Goal: Submit feedback/report problem

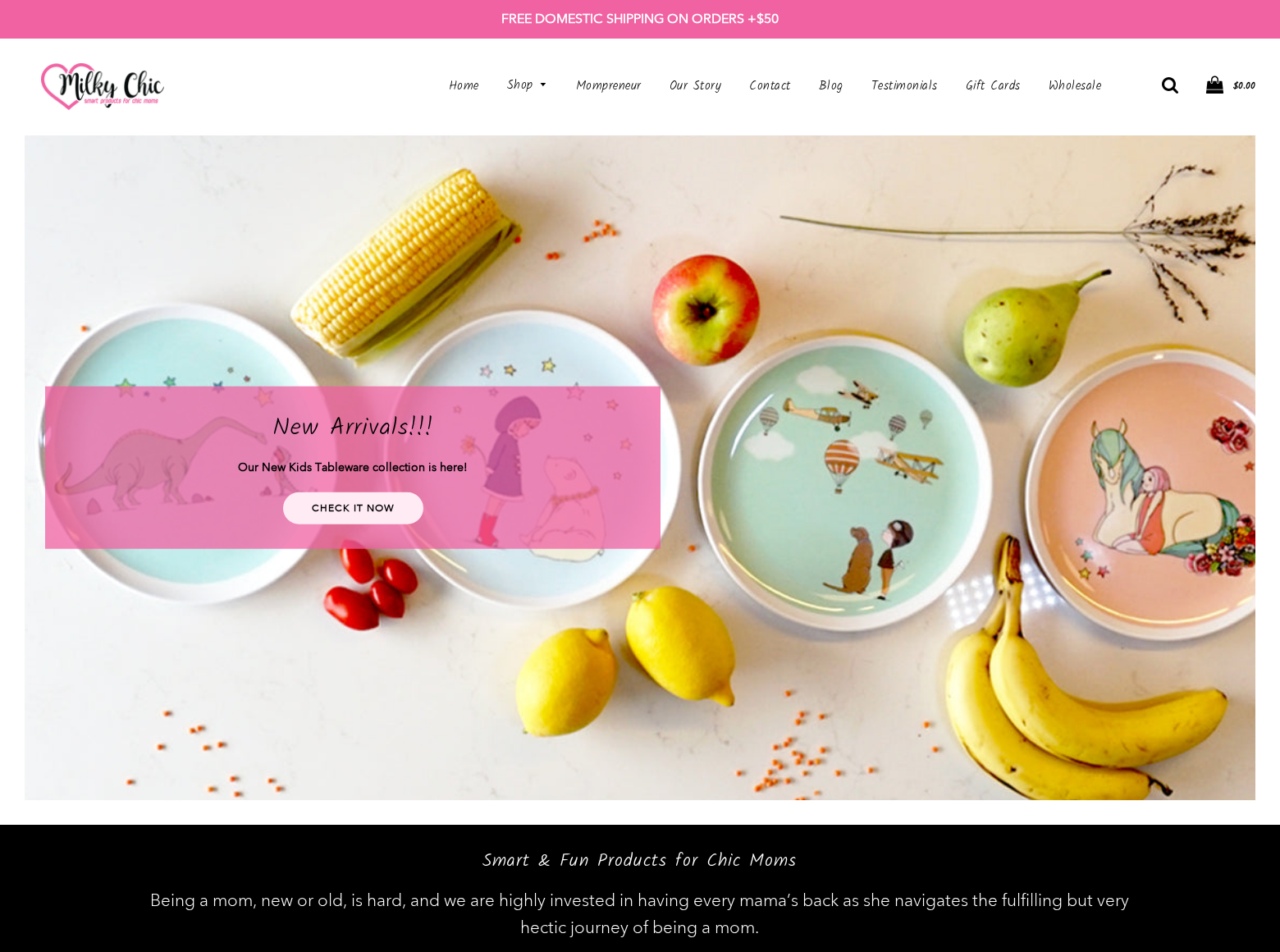
scroll to position [4246, 0]
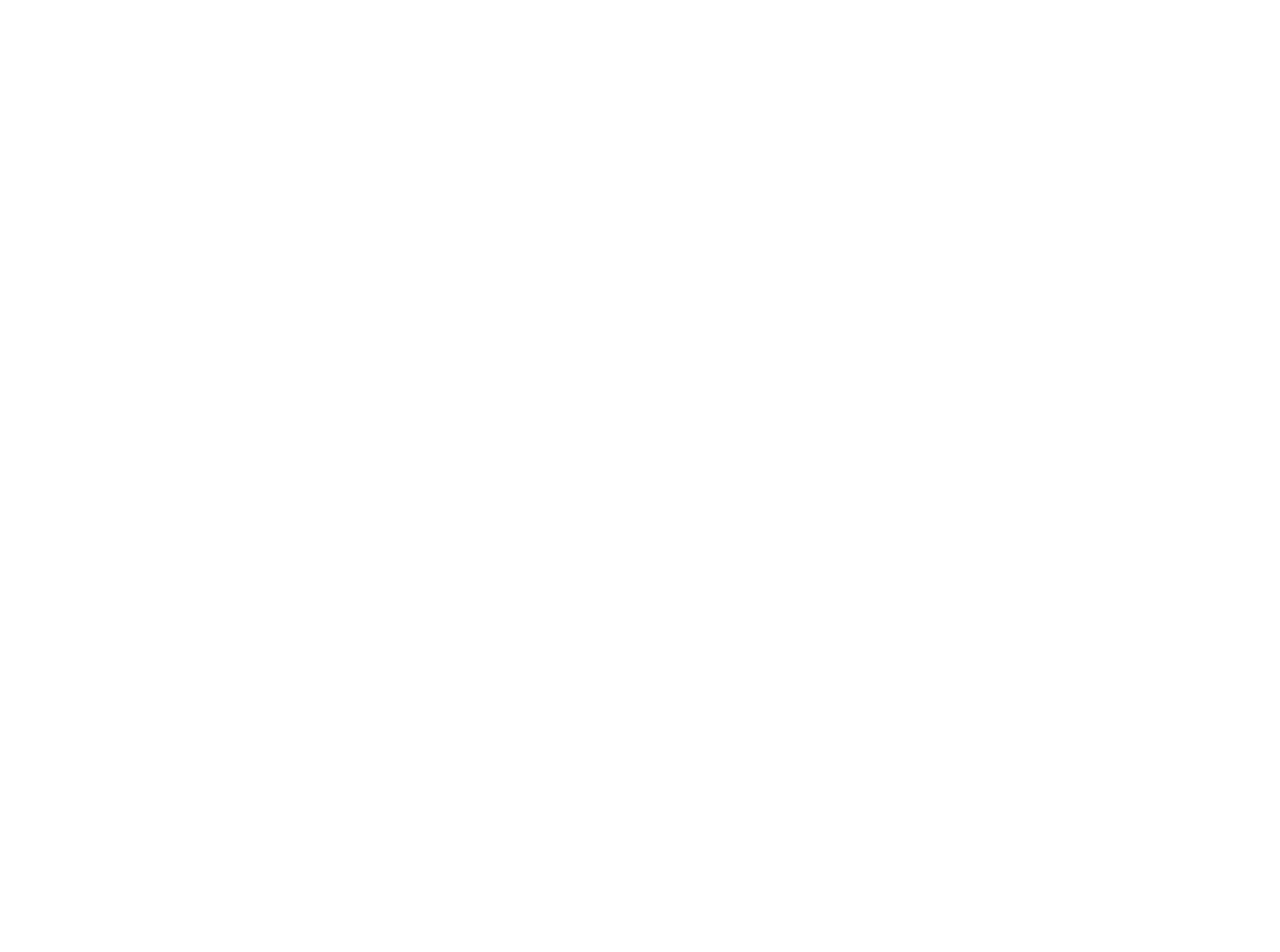
type input "[PERSON_NAME]"
type input "[EMAIL_ADDRESS][DOMAIN_NAME]"
type textarea "I am not offering SEO or Pay Per Click Advertising. This is something entirely …"
click at [1224, 588] on input "Send" at bounding box center [1225, 604] width 61 height 32
